Goal: Check status: Check status

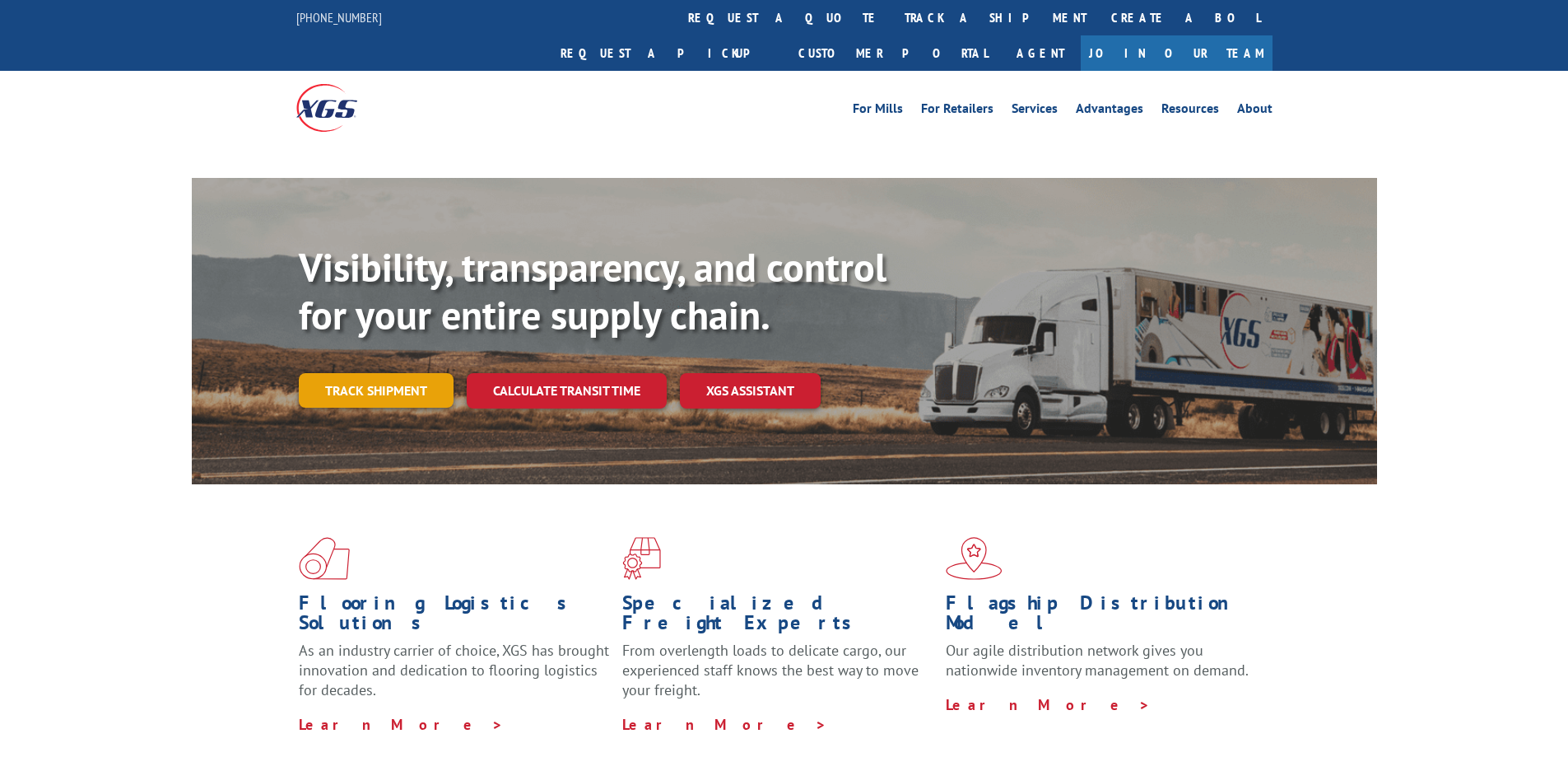
click at [382, 373] on link "Track shipment" at bounding box center [376, 390] width 155 height 35
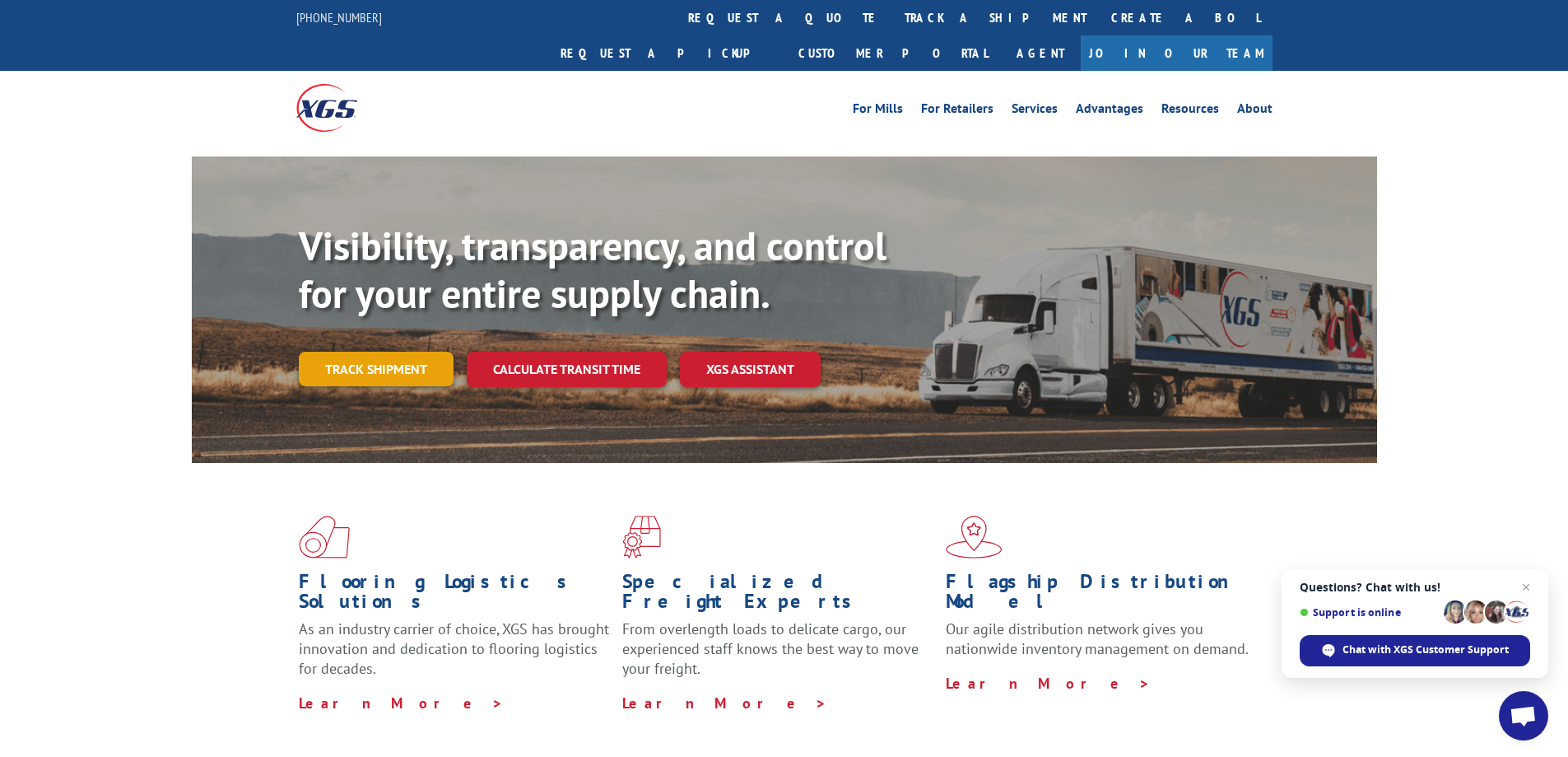
click at [384, 352] on link "Track shipment" at bounding box center [376, 369] width 155 height 35
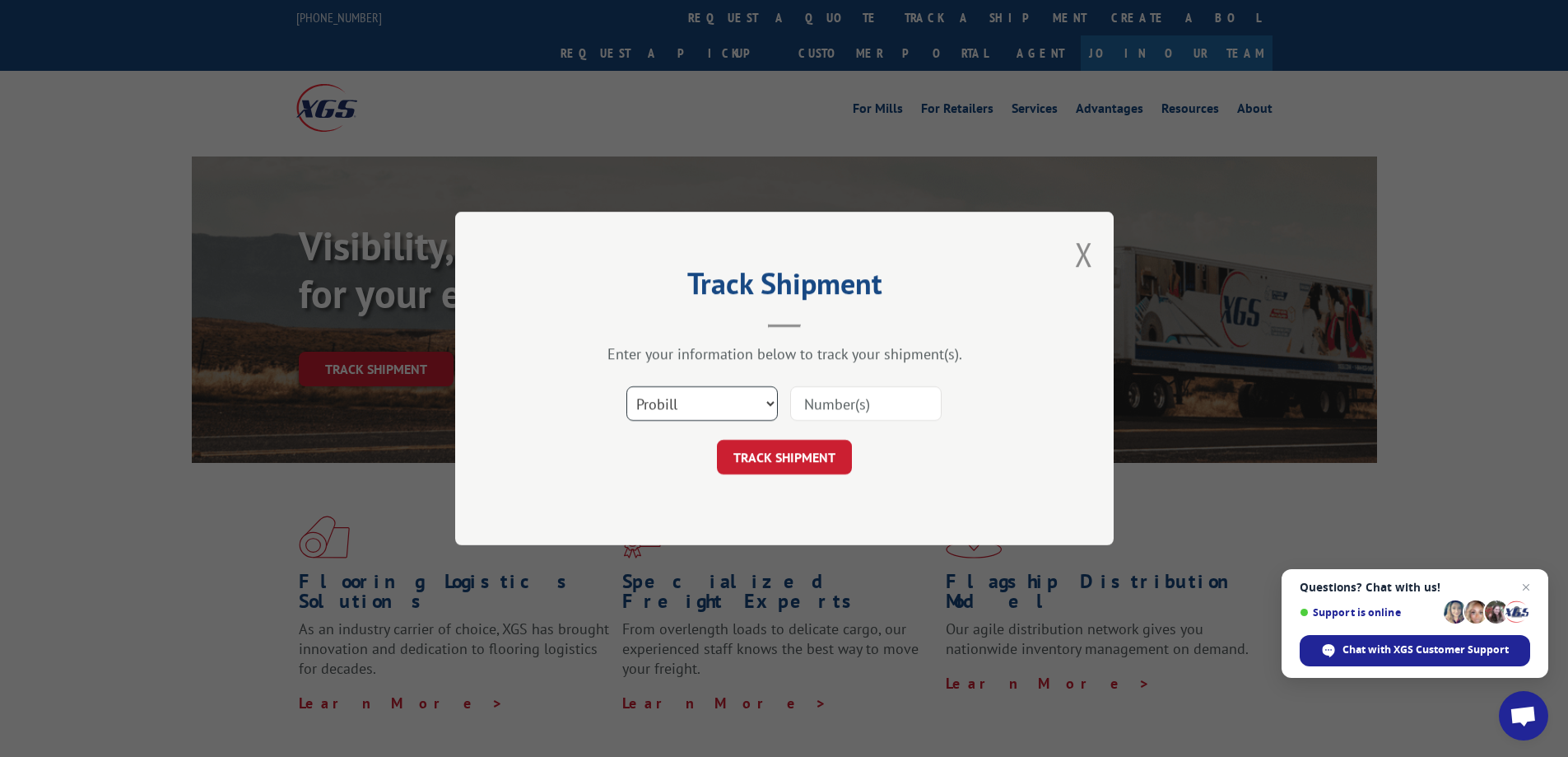
click at [763, 399] on select "Select category... Probill BOL PO" at bounding box center [701, 403] width 151 height 35
select select "bol"
click at [626, 386] on select "Select category... Probill BOL PO" at bounding box center [701, 403] width 151 height 35
click at [809, 410] on input at bounding box center [866, 403] width 151 height 35
type input "7073263"
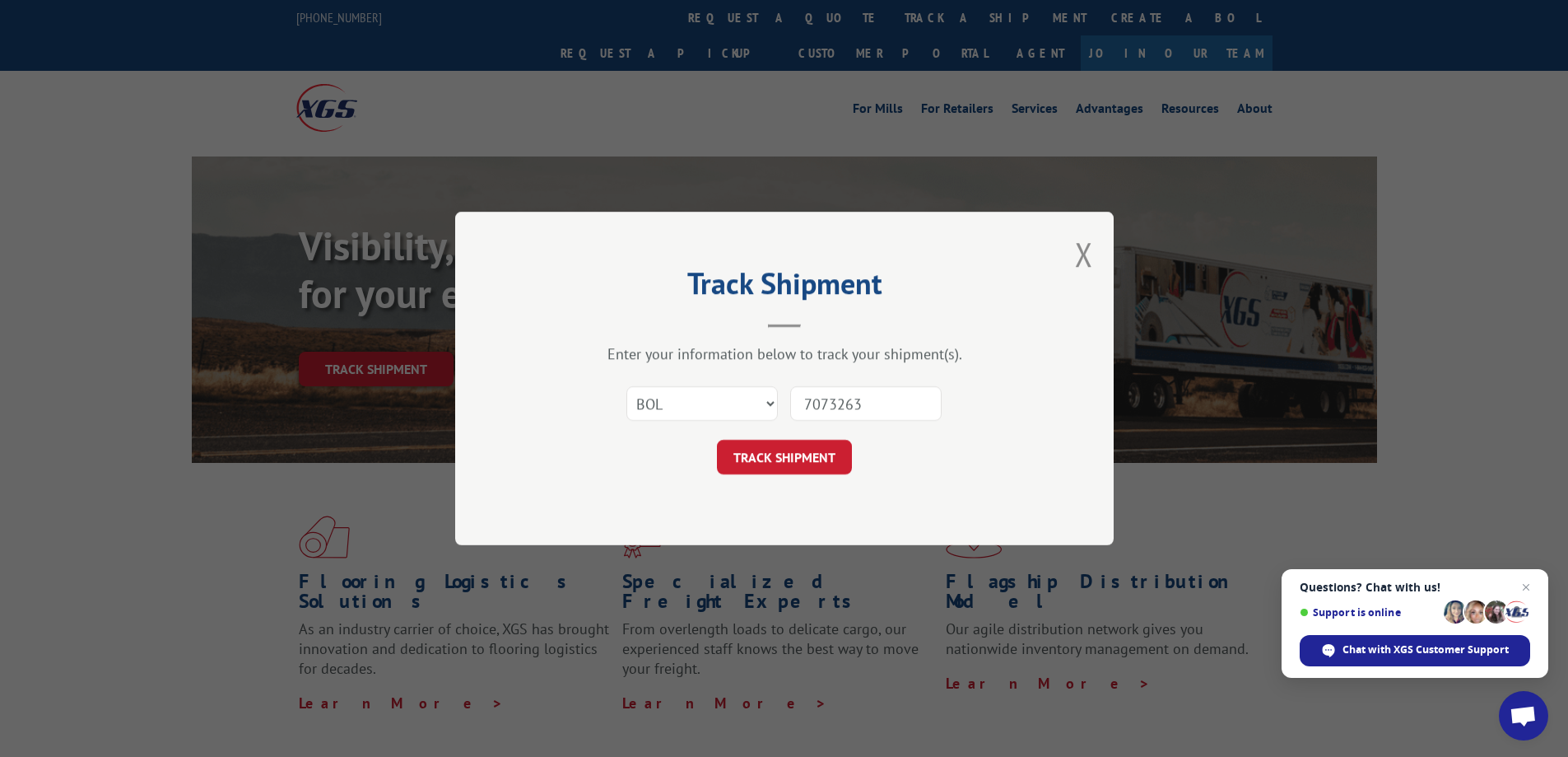
click button "TRACK SHIPMENT" at bounding box center [785, 457] width 135 height 35
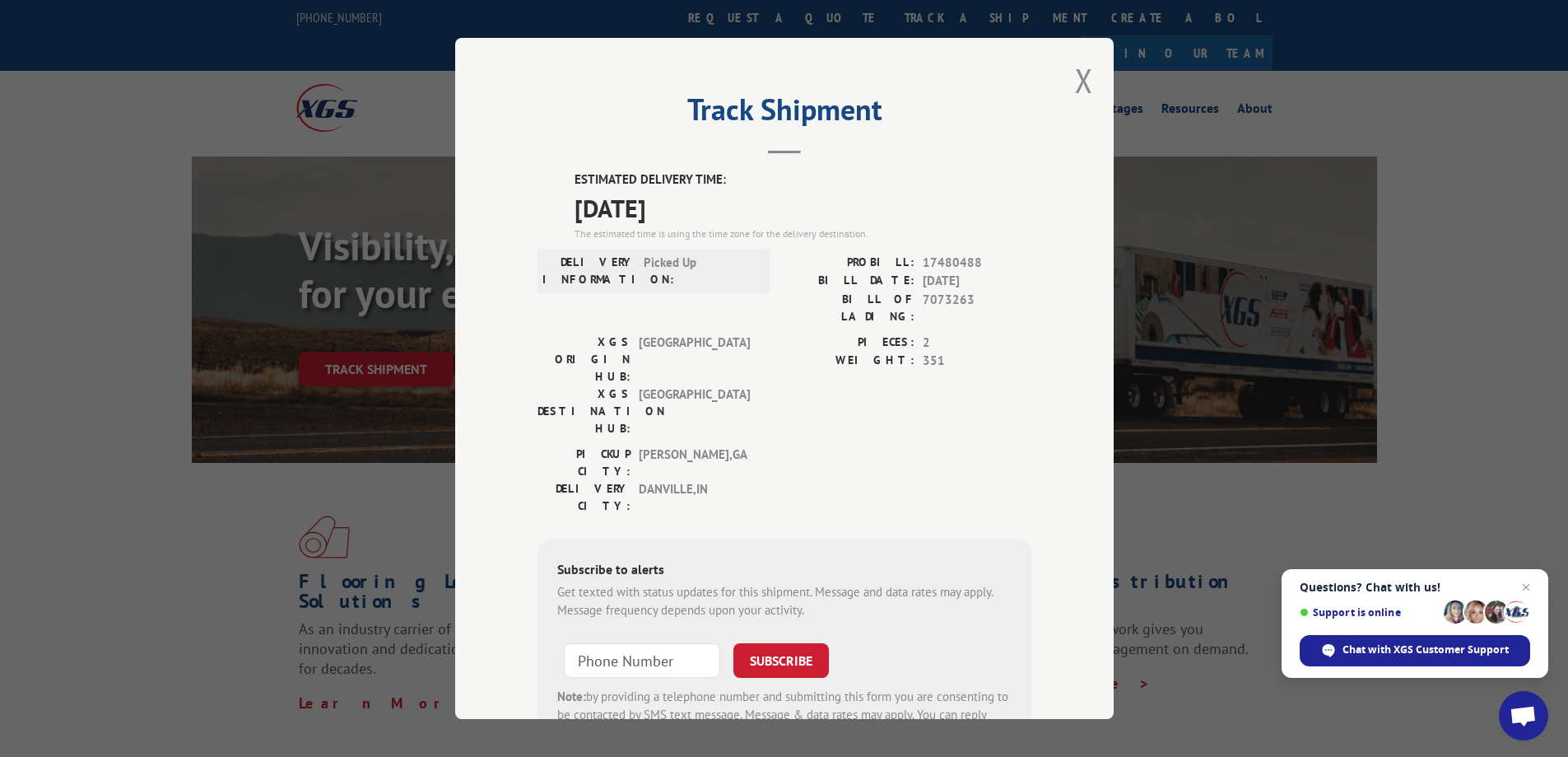
click at [1199, 656] on div "Track Shipment ESTIMATED DELIVERY TIME: [DATE] The estimated time is using the …" at bounding box center [784, 378] width 1568 height 757
click at [1389, 657] on div "Chat with XGS Customer Support" at bounding box center [1415, 650] width 230 height 31
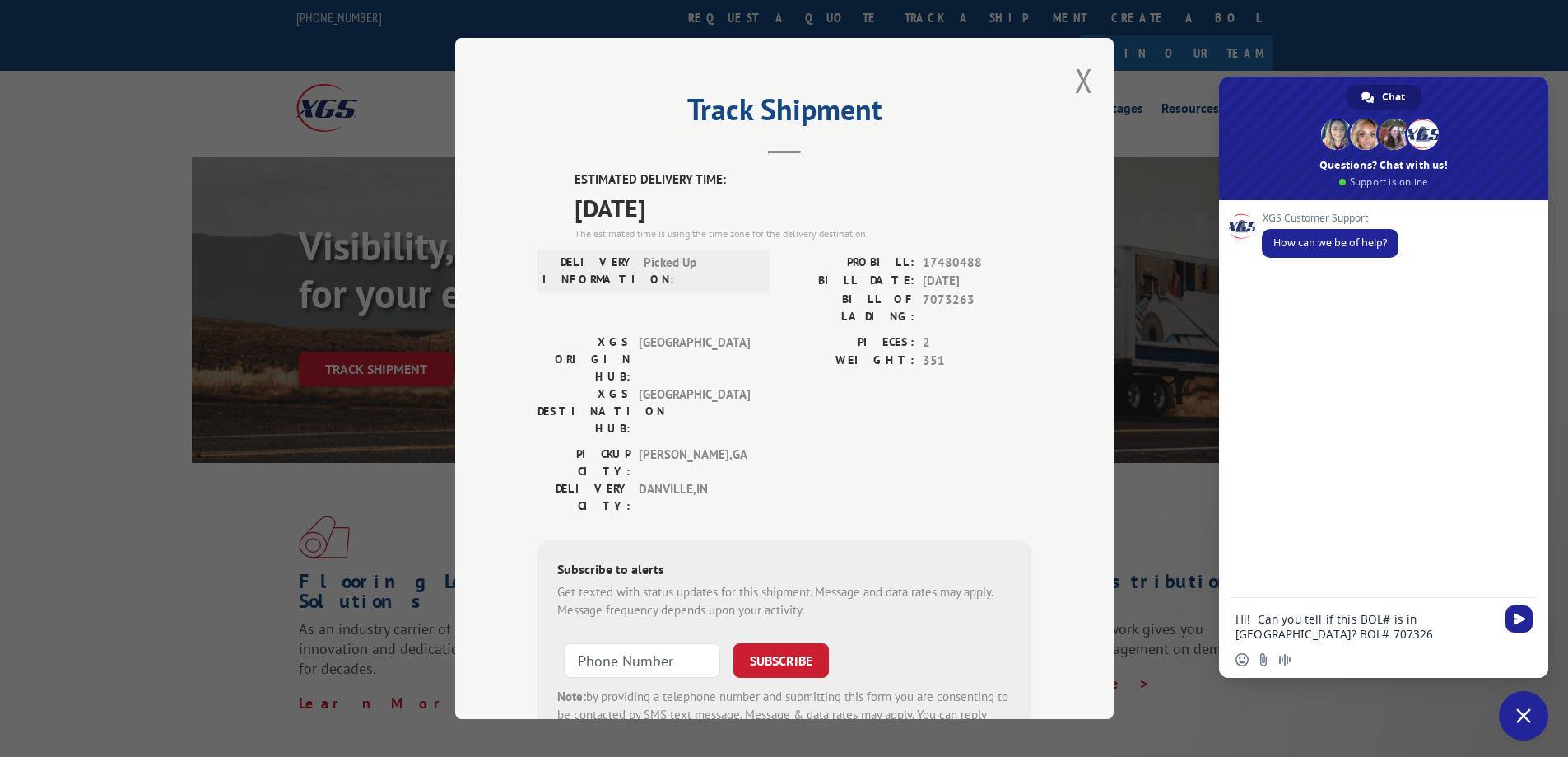
type textarea "Hi! Can you tell if this BOL# is in [GEOGRAPHIC_DATA]? BOL# 7073263"
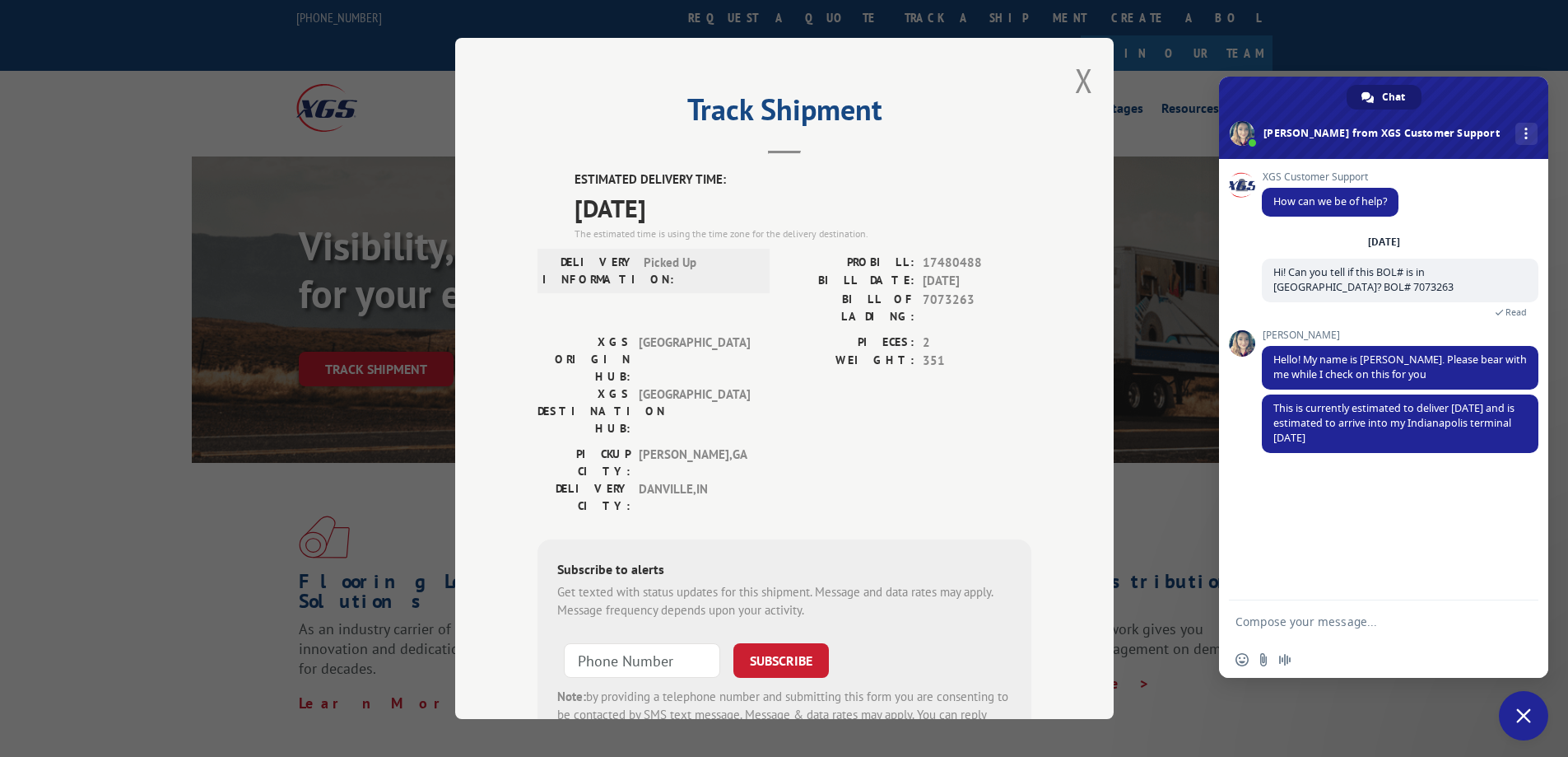
click at [1375, 617] on textarea "Compose your message..." at bounding box center [1366, 622] width 260 height 15
type textarea "Thank you"
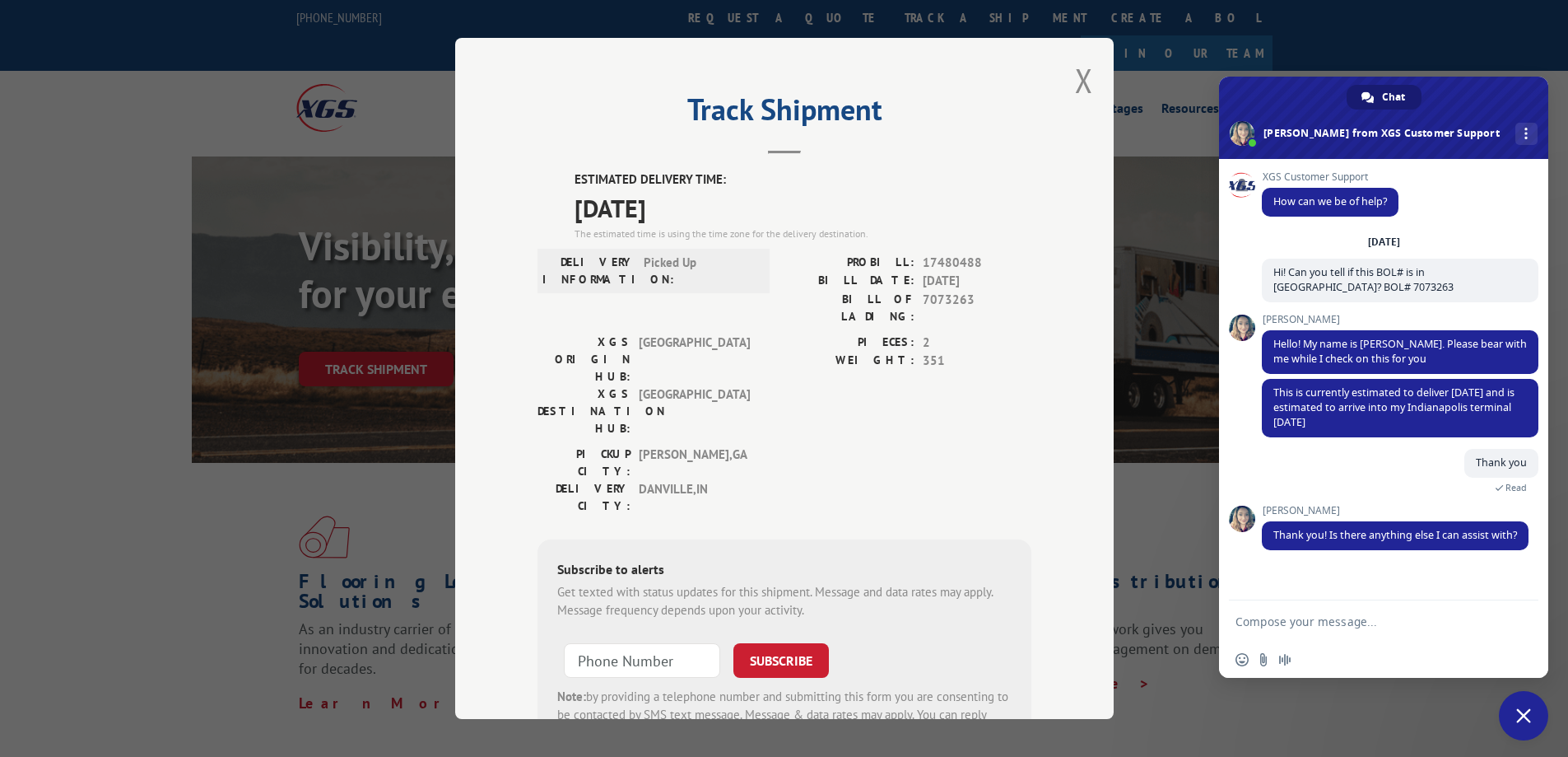
scroll to position [16, 0]
type textarea "Not at this time. Have a good day!"
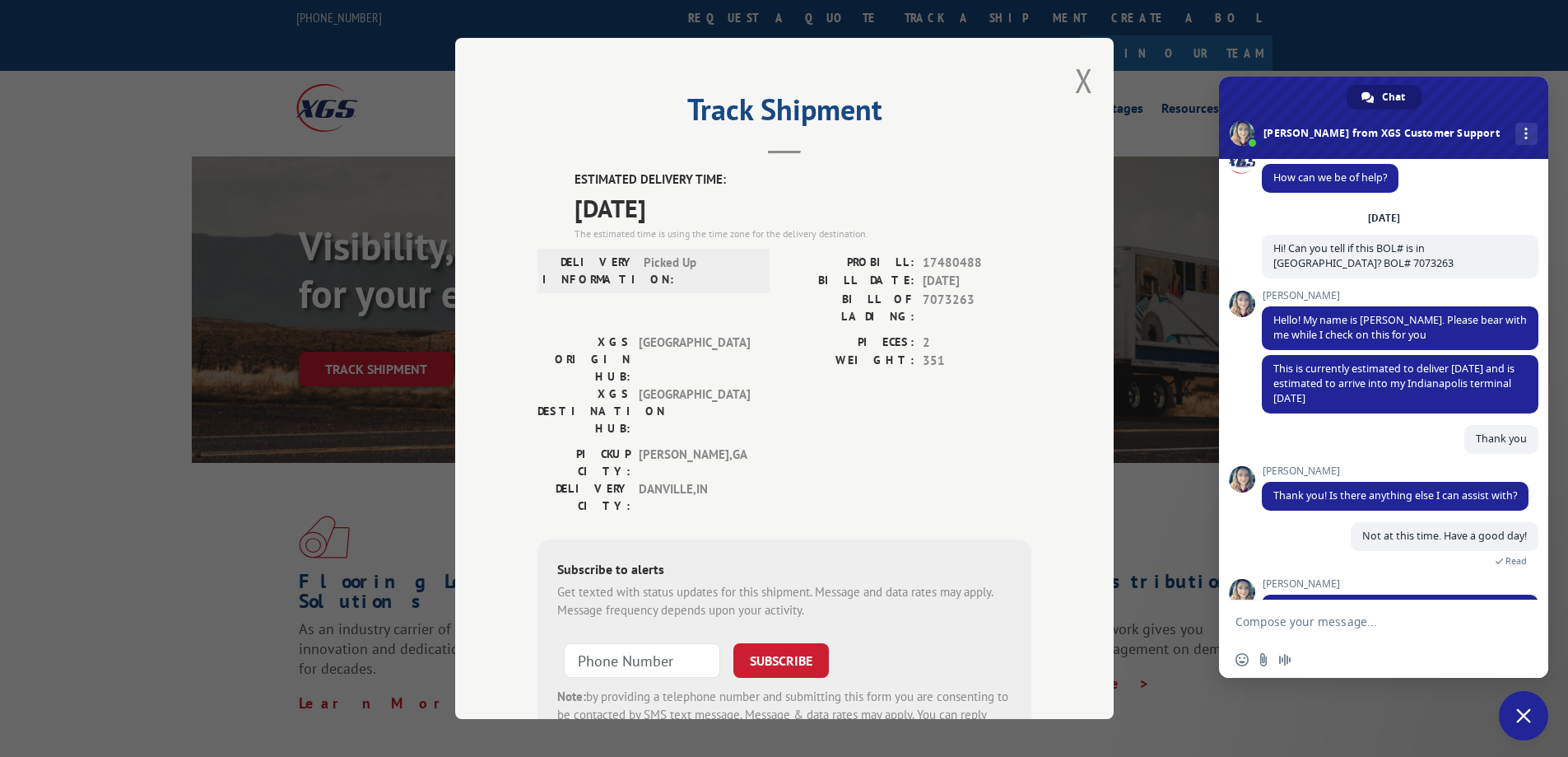
scroll to position [140, 0]
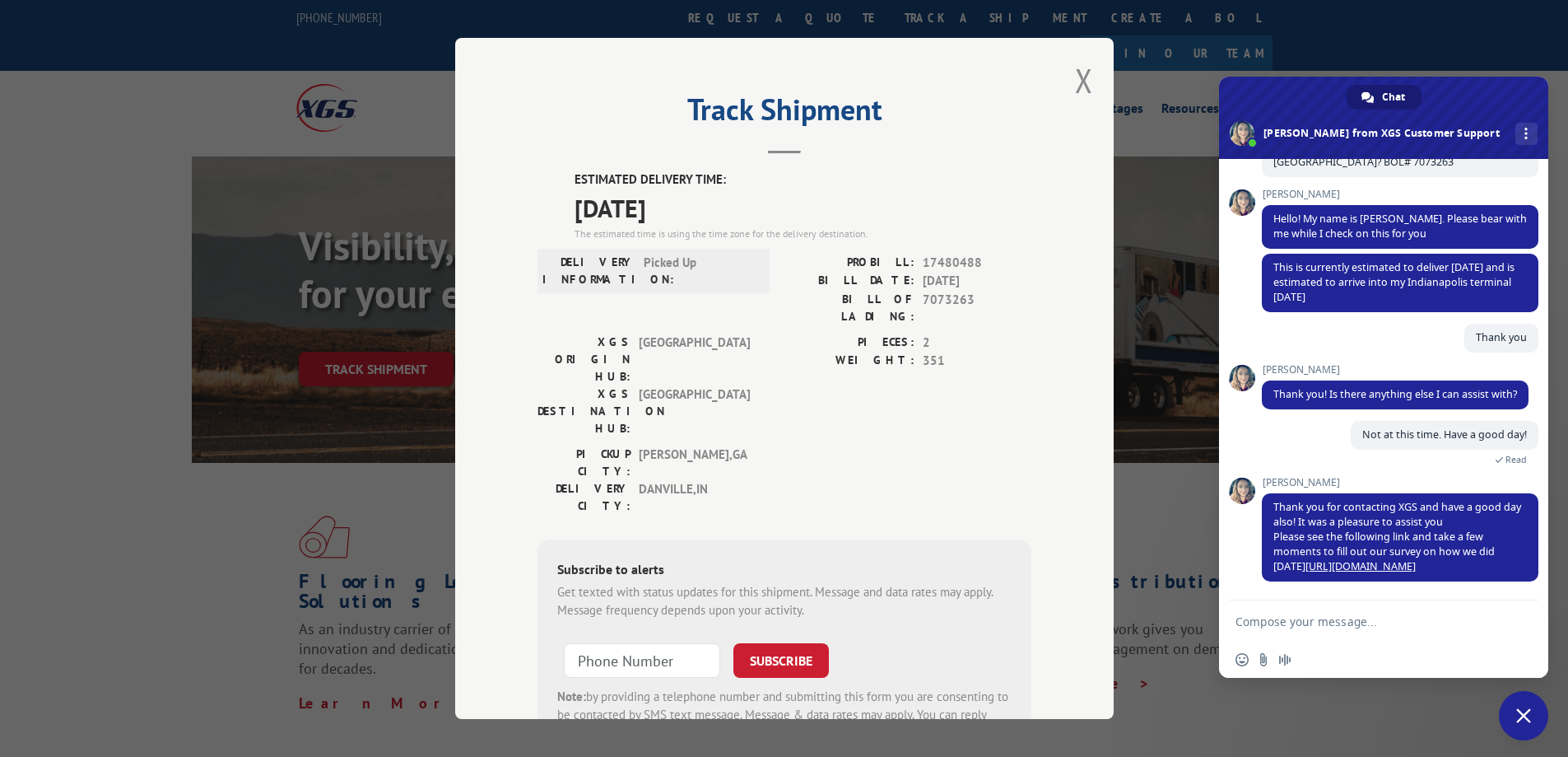
click at [1524, 717] on span "Close chat" at bounding box center [1524, 716] width 15 height 15
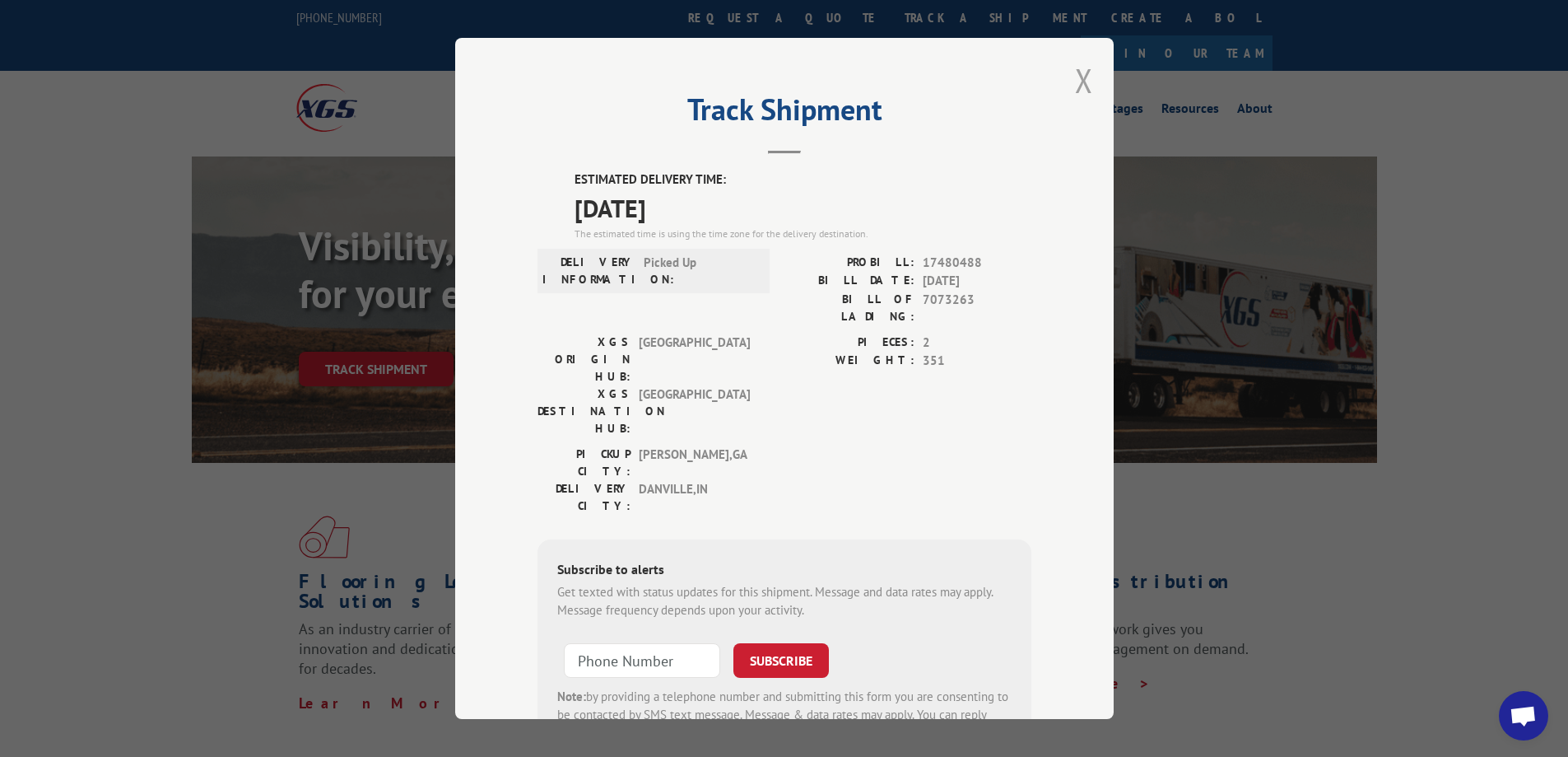
click at [1075, 84] on button "Close modal" at bounding box center [1084, 80] width 18 height 43
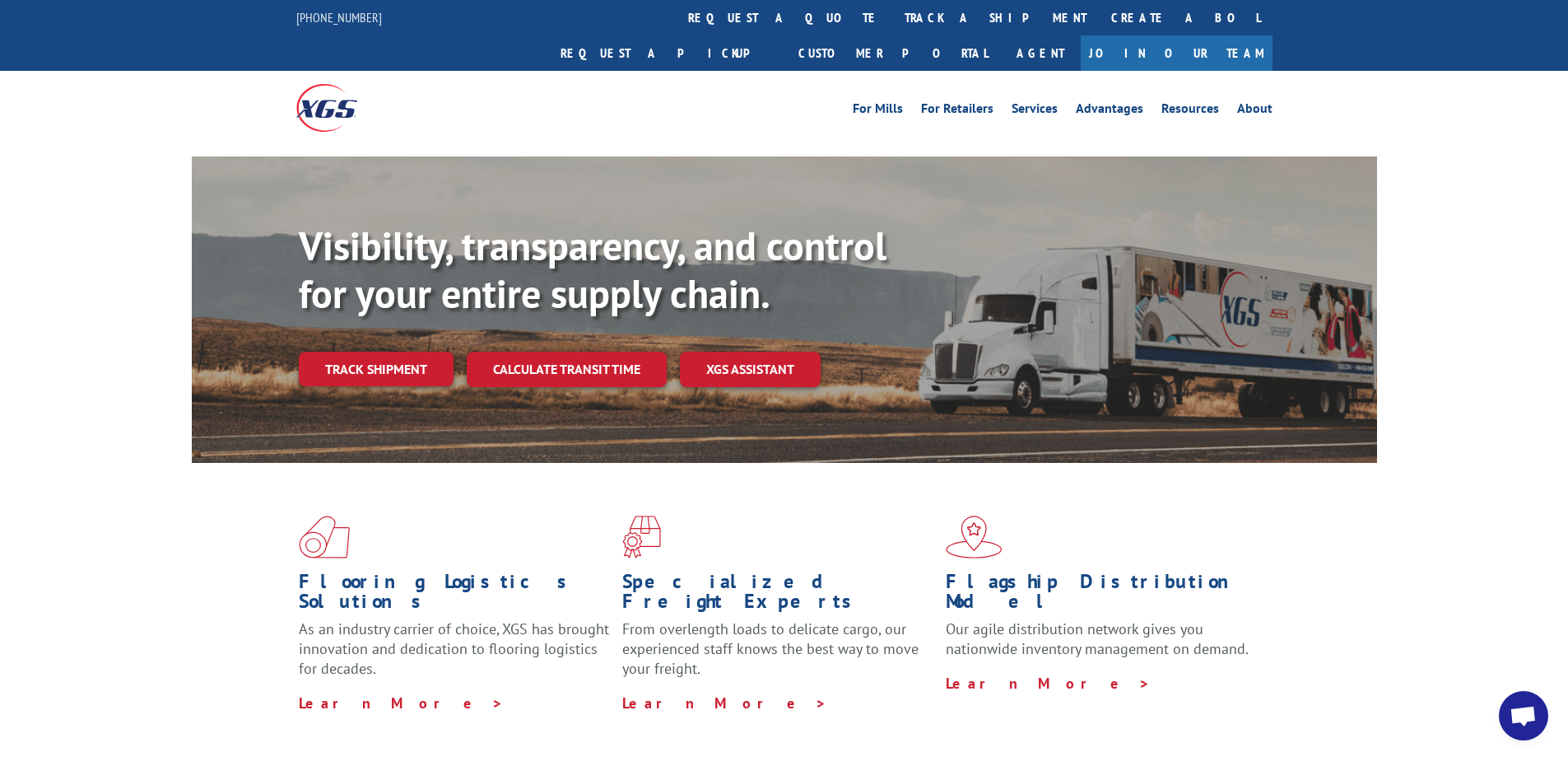
scroll to position [140, 0]
drag, startPoint x: 1416, startPoint y: 1, endPoint x: 1102, endPoint y: 106, distance: 331.1
click at [1102, 106] on div "For Mills For Retailers Services Advantages Resources About For Mills For Retai…" at bounding box center [784, 107] width 977 height 73
click at [1096, 86] on div "For Mills For Retailers Services Advantages Resources About For Mills For Retai…" at bounding box center [784, 107] width 977 height 73
